Goal: Complete application form: Complete application form

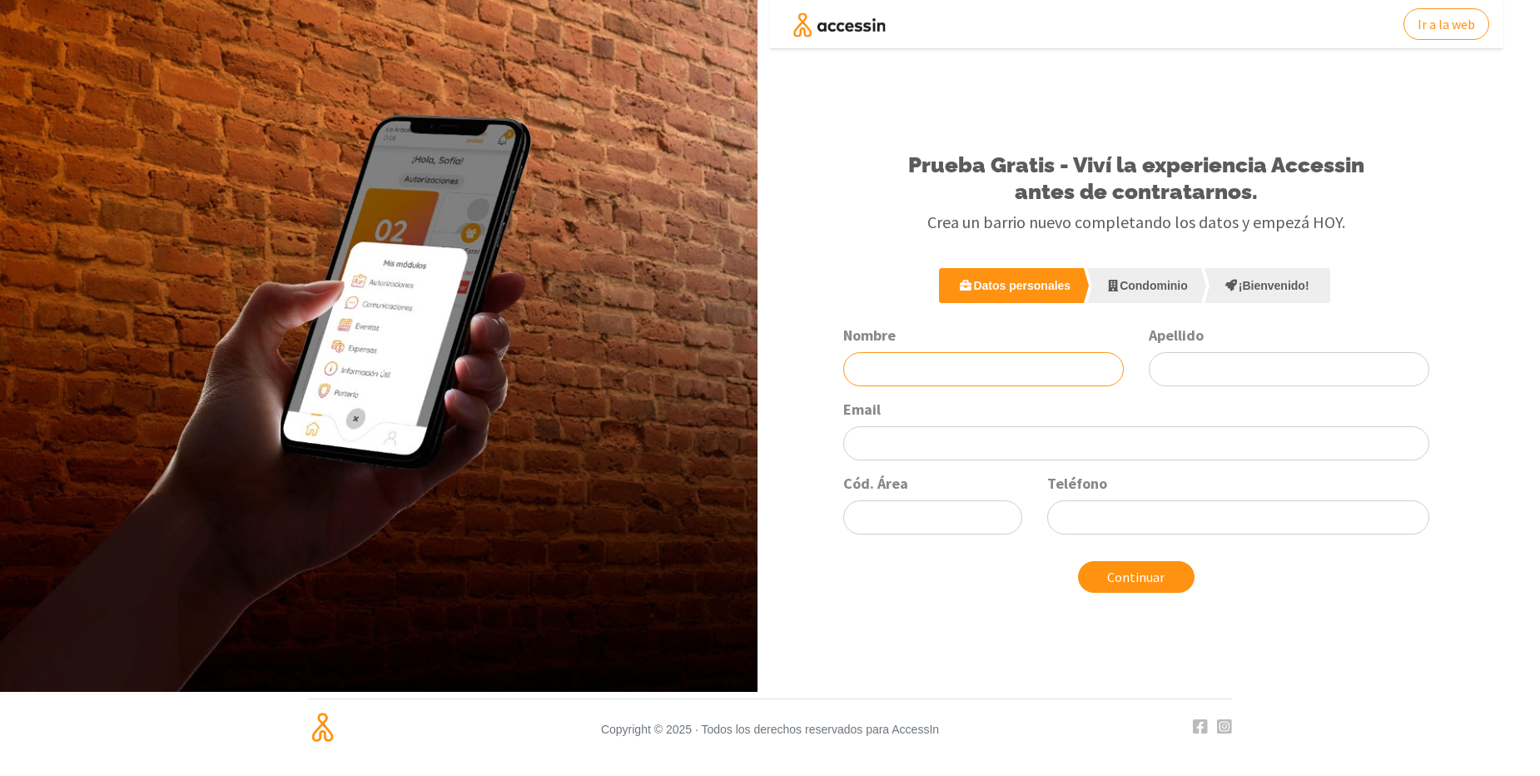
click at [880, 351] on div "Nombre" at bounding box center [984, 356] width 306 height 61
click at [898, 388] on div "Nombre Apellido Email Cód. Área Teléfono" at bounding box center [1136, 437] width 610 height 222
click at [892, 367] on input "Nombre" at bounding box center [983, 369] width 281 height 34
type input "d"
type input "[PERSON_NAME]"
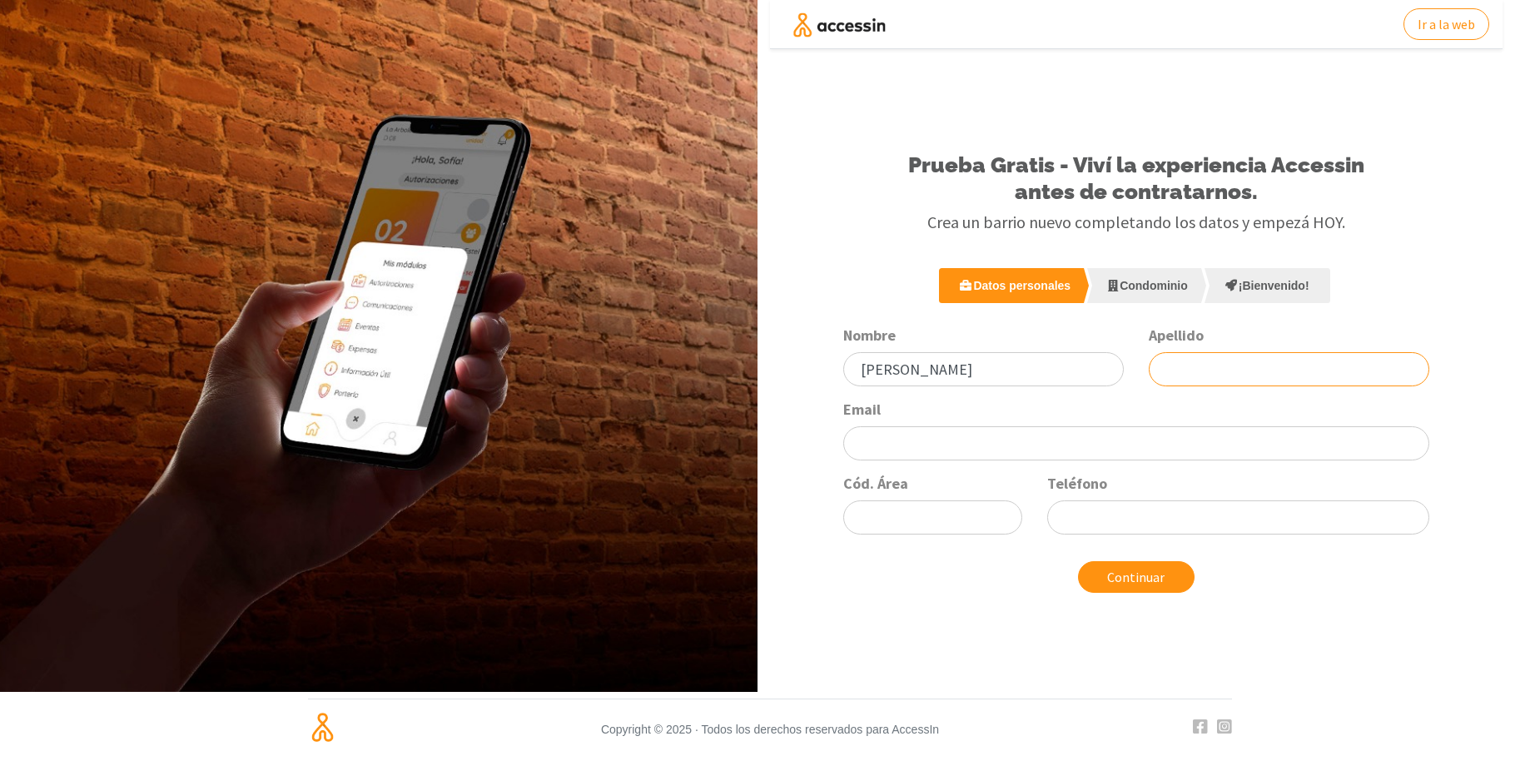
click at [1209, 361] on input "Apellido" at bounding box center [1289, 369] width 281 height 34
type input "[PERSON_NAME]"
click at [1096, 445] on input "Email" at bounding box center [1135, 443] width 585 height 34
type input "[PERSON_NAME]"
type input "/"
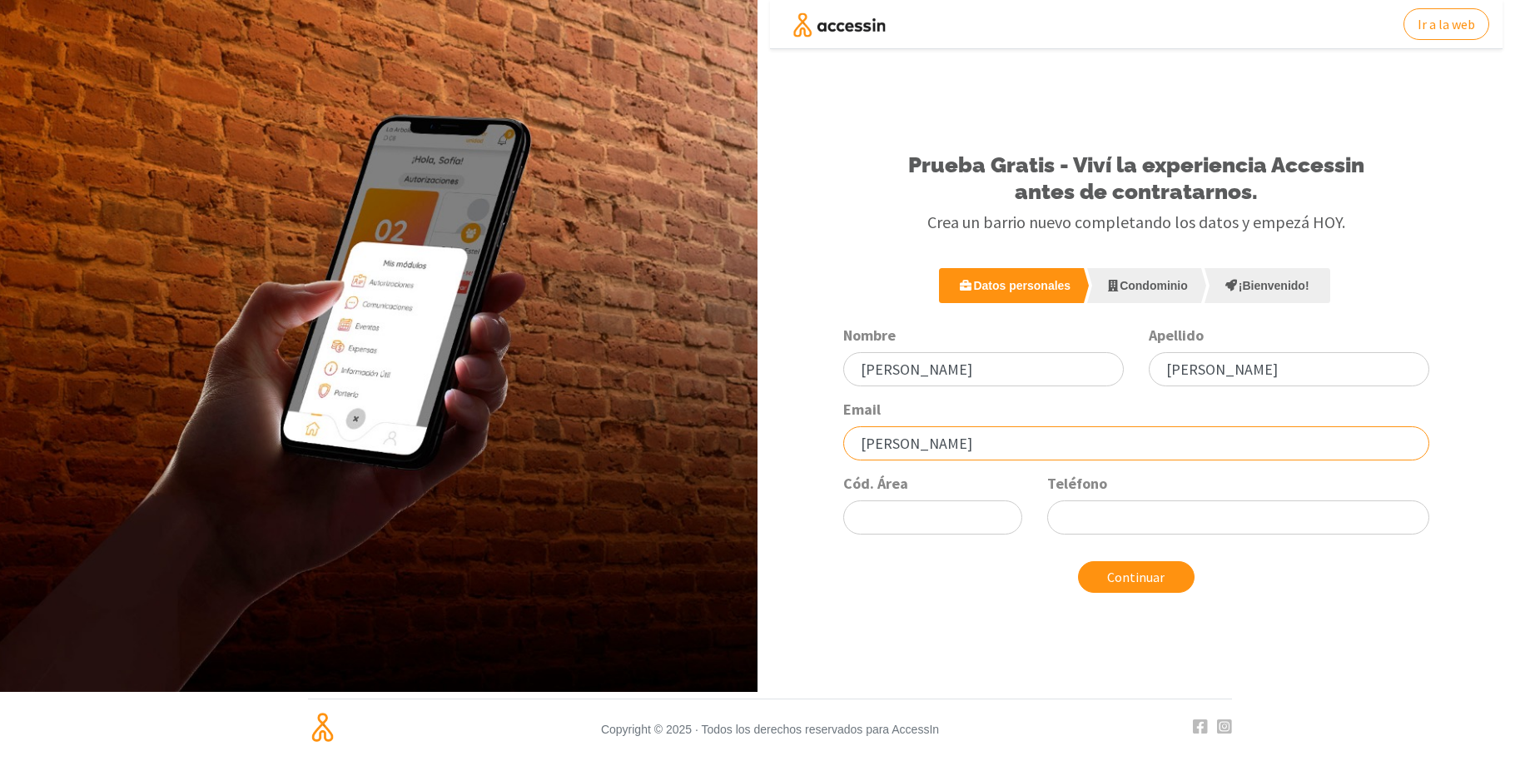
click at [1096, 445] on input "[PERSON_NAME]" at bounding box center [1135, 443] width 585 height 34
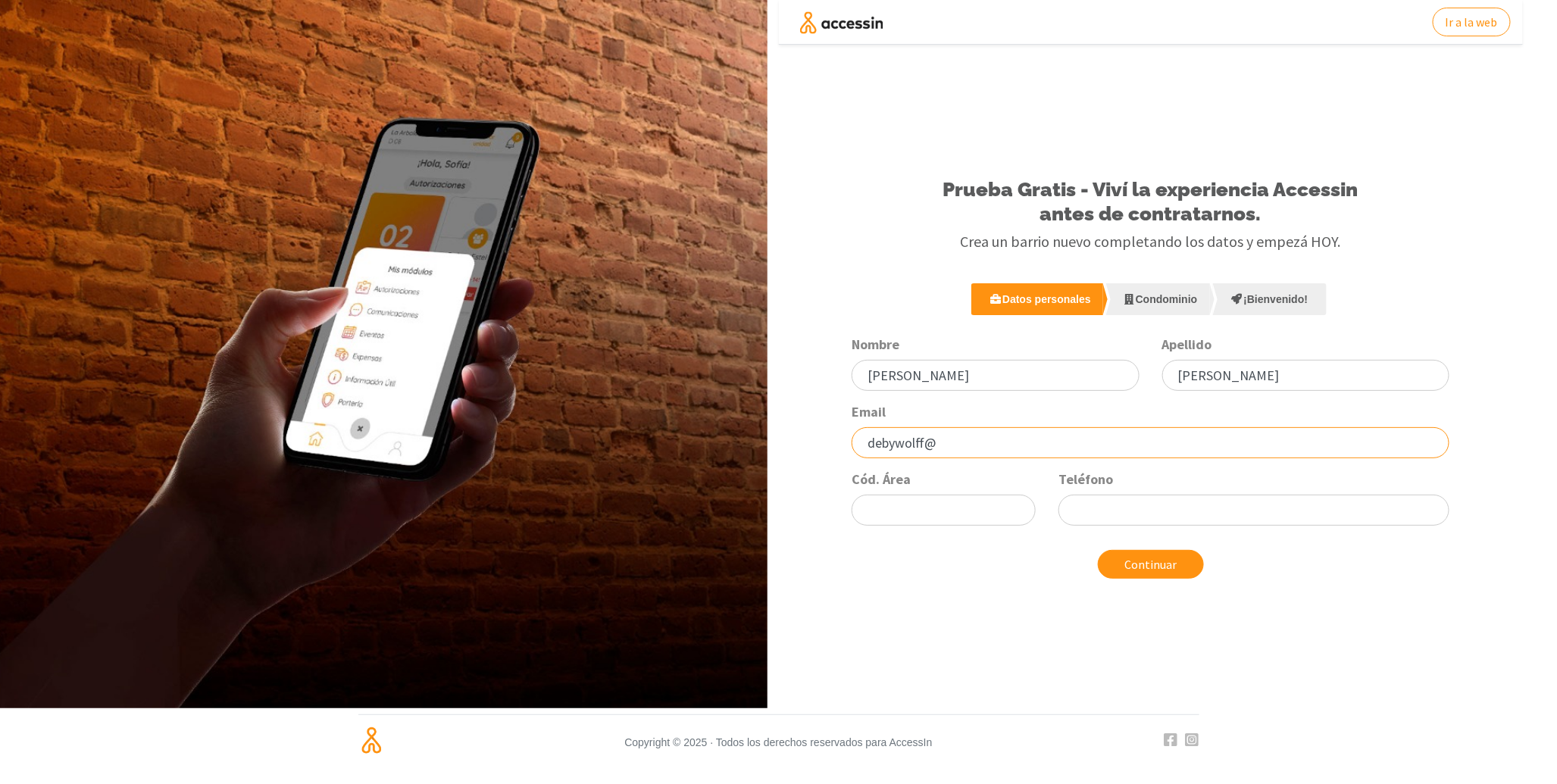
click at [971, 447] on input "debywolff@" at bounding box center [1150, 443] width 598 height 31
type input "[EMAIL_ADDRESS][DOMAIN_NAME]"
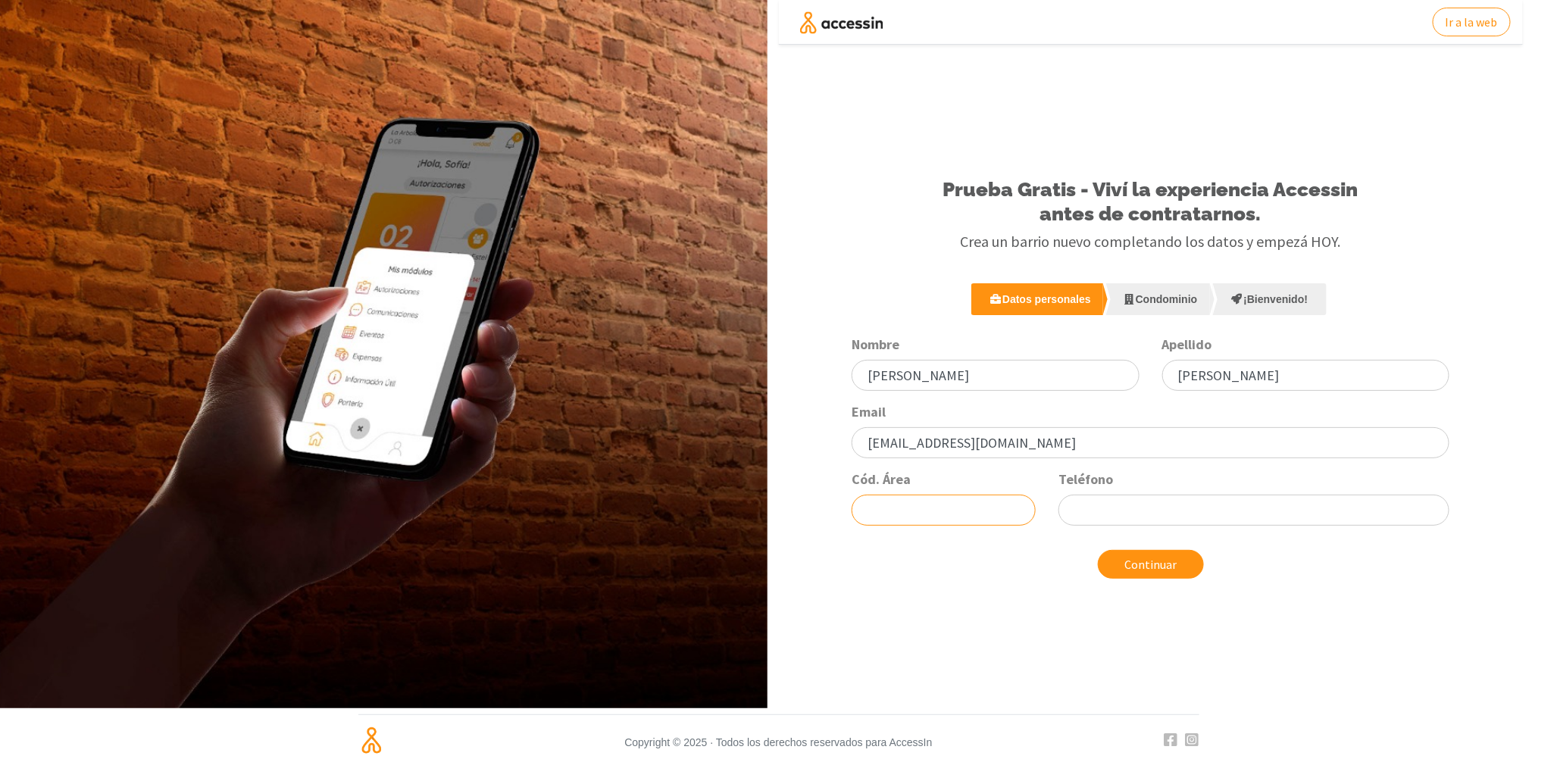
click at [950, 511] on input "Cód. Área" at bounding box center [944, 510] width 184 height 31
type input "0221"
type input "3041450"
click at [1145, 565] on button "Continuar" at bounding box center [1150, 564] width 106 height 29
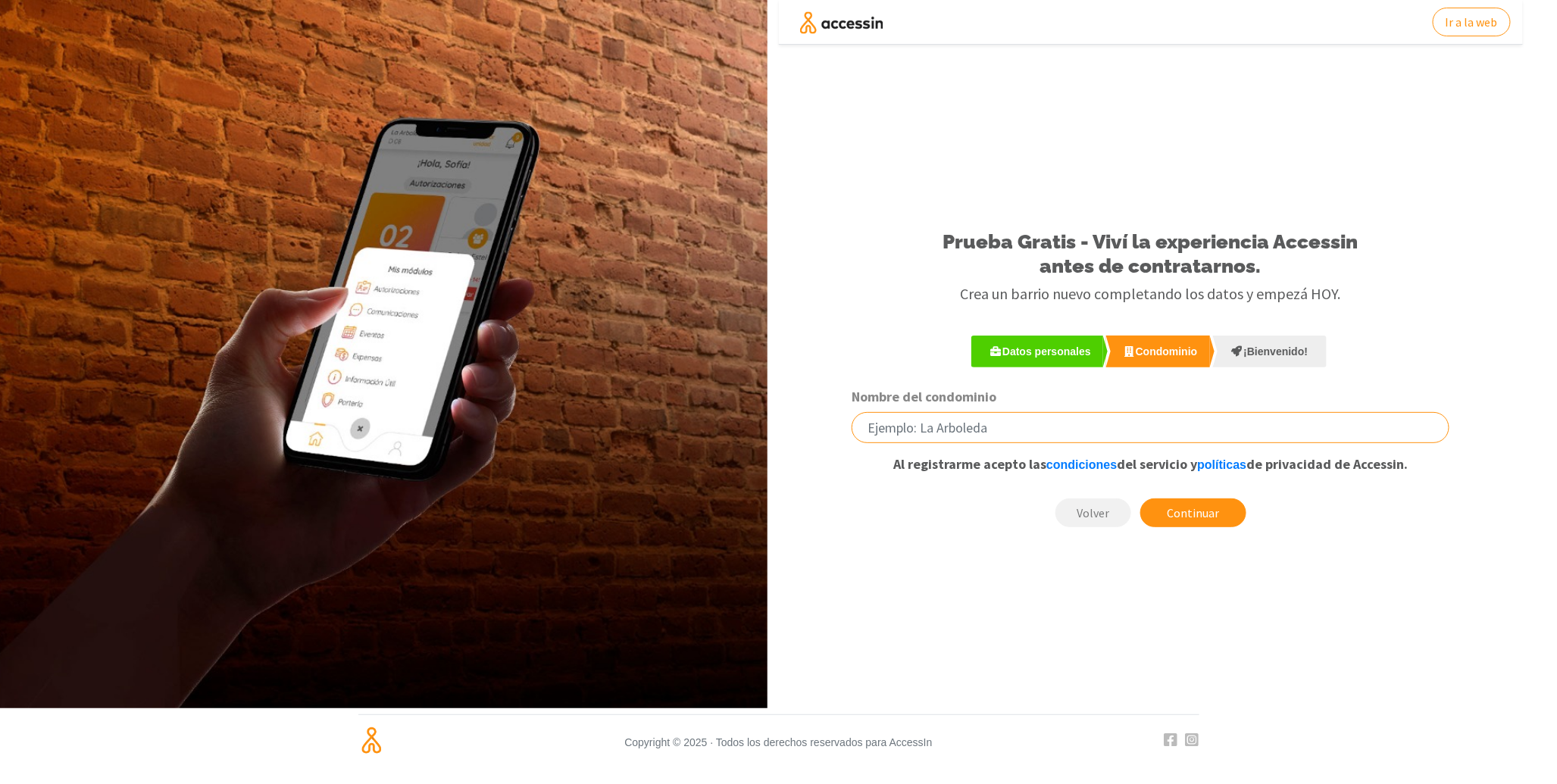
click at [1097, 424] on input "Nombre del condominio" at bounding box center [1150, 427] width 598 height 31
type input "e"
type input "EDIFICIO 34"
click button "submit" at bounding box center [0, 0] width 0 height 0
click at [1224, 513] on button "Continuar" at bounding box center [1193, 513] width 106 height 29
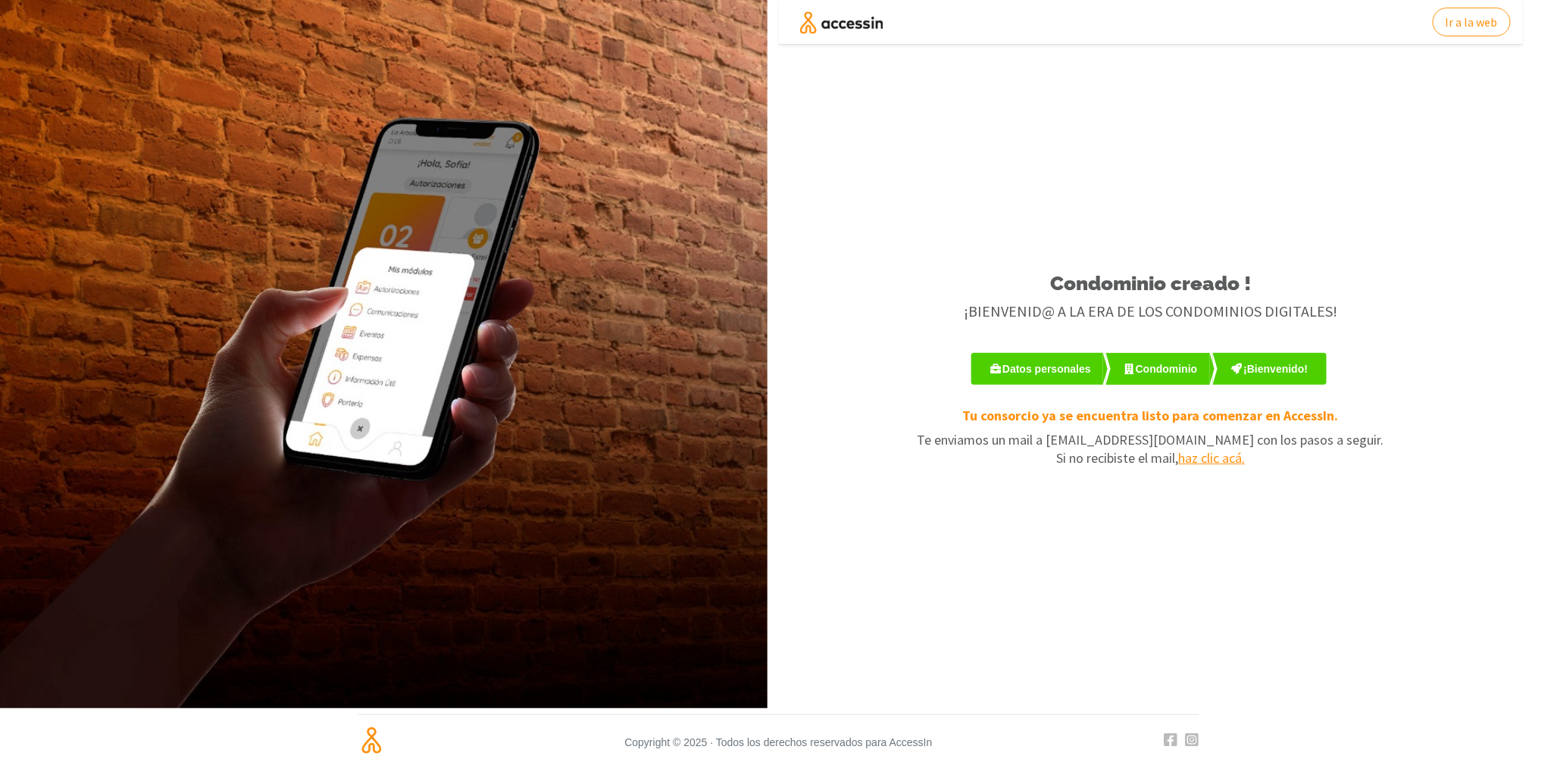
click at [1148, 171] on div "Ir a la web Condominio creado ! ¡BIENVENID@ A LA ERA DE LOS CONDOMINIOS DIGITAL…" at bounding box center [1151, 256] width 744 height 512
